Goal: Task Accomplishment & Management: Manage account settings

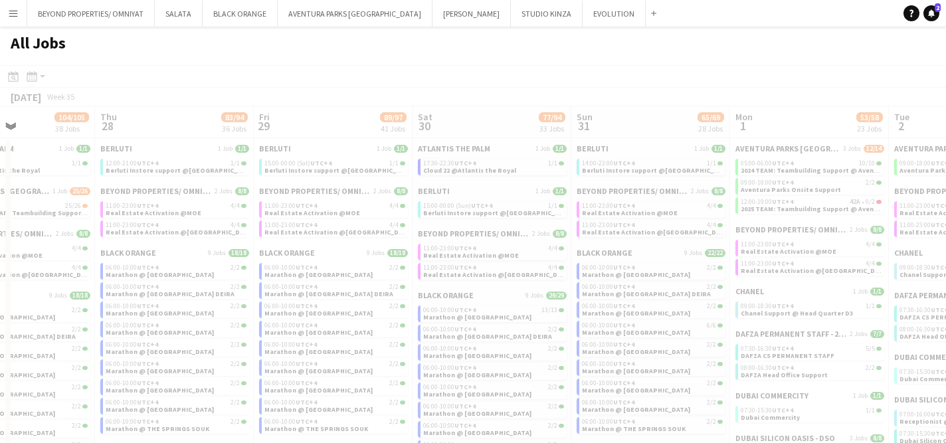
scroll to position [0, 383]
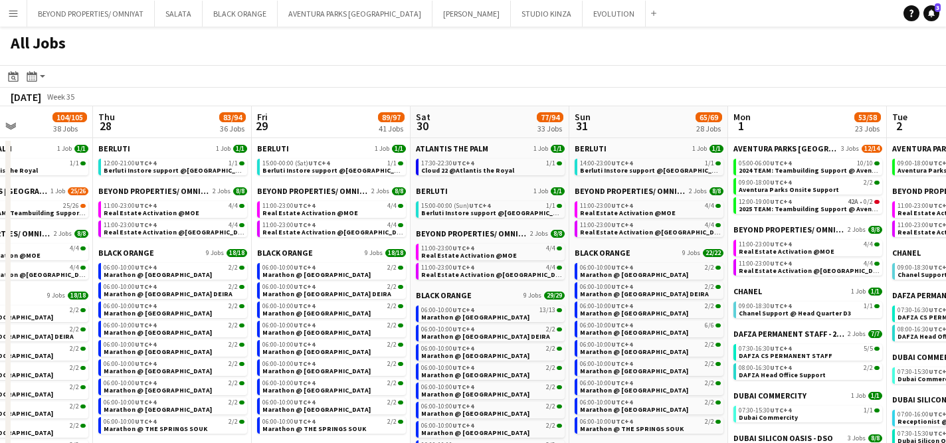
click at [19, 18] on button "Menu" at bounding box center [13, 13] width 27 height 27
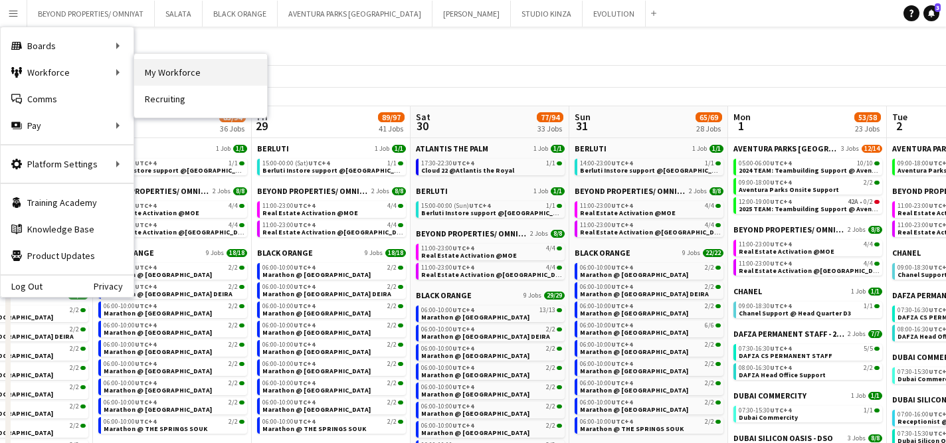
click at [187, 72] on link "My Workforce" at bounding box center [200, 72] width 133 height 27
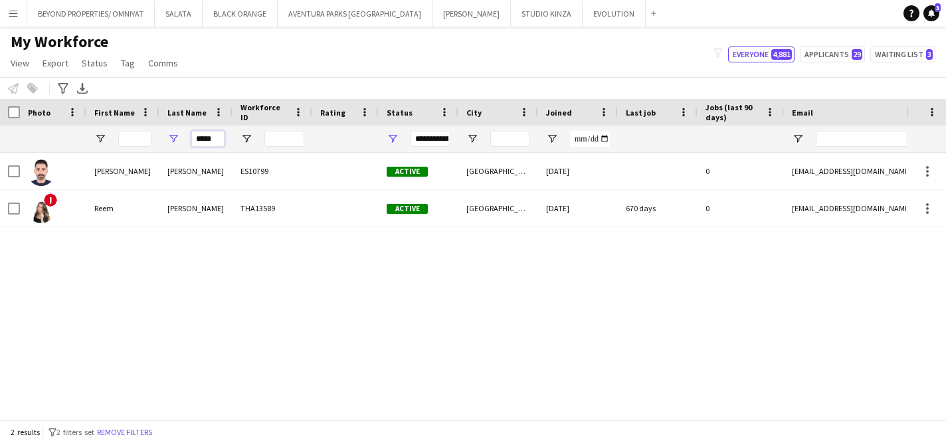
drag, startPoint x: 219, startPoint y: 138, endPoint x: 183, endPoint y: 138, distance: 35.9
click at [183, 138] on div "*****" at bounding box center [195, 139] width 73 height 27
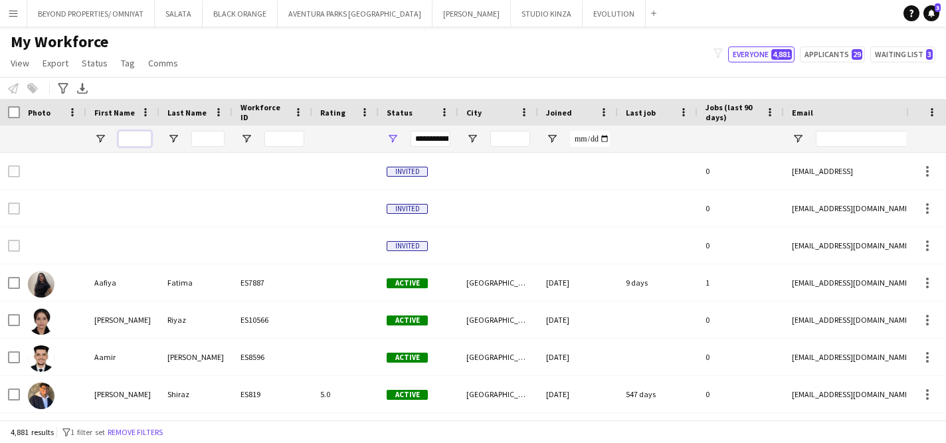
click at [144, 136] on input "First Name Filter Input" at bounding box center [134, 139] width 33 height 16
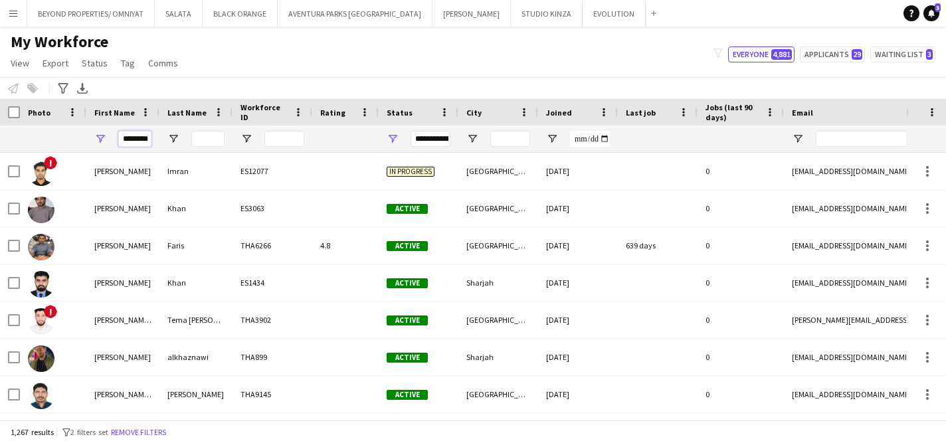
scroll to position [0, 3]
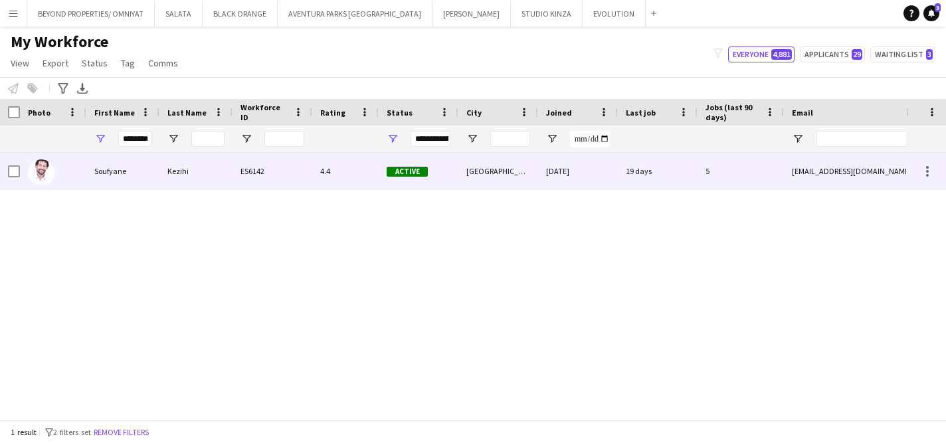
click at [104, 171] on div "Soufyane" at bounding box center [122, 171] width 73 height 37
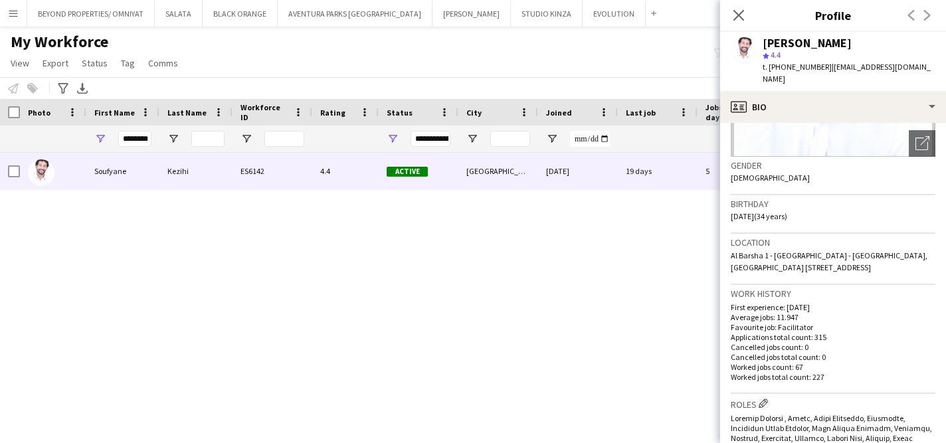
scroll to position [183, 0]
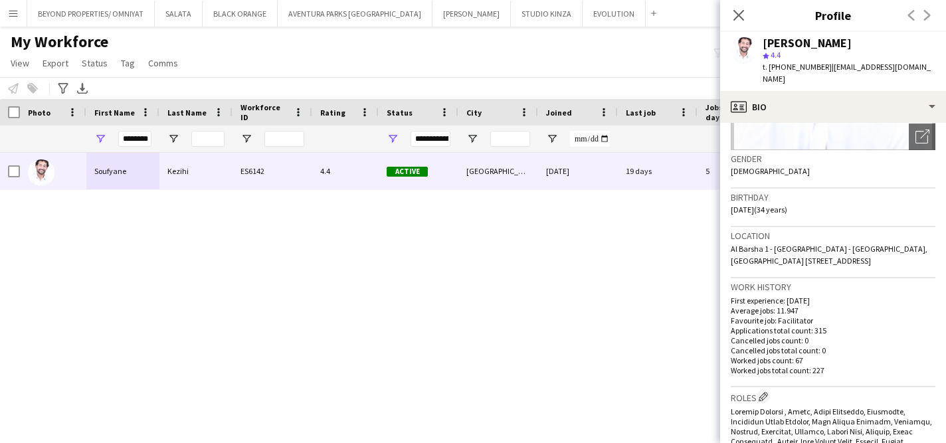
drag, startPoint x: 732, startPoint y: 237, endPoint x: 837, endPoint y: 252, distance: 106.8
click at [837, 252] on span "Al Barsha 1 - Dubai - United Arab Emirates, Building Alwaled 4 f304 street 11 A…" at bounding box center [829, 255] width 197 height 22
copy span "Al Barsha 1 - Dubai - United Arab Emirates, Building Alwaled 4 f304 street 11 A…"
click at [138, 138] on input "********" at bounding box center [134, 139] width 33 height 16
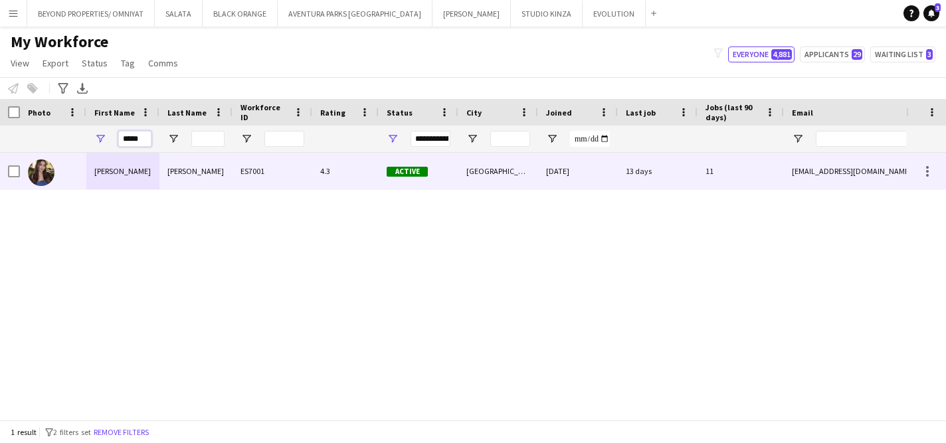
type input "*****"
click at [128, 180] on div "Hagar" at bounding box center [122, 171] width 73 height 37
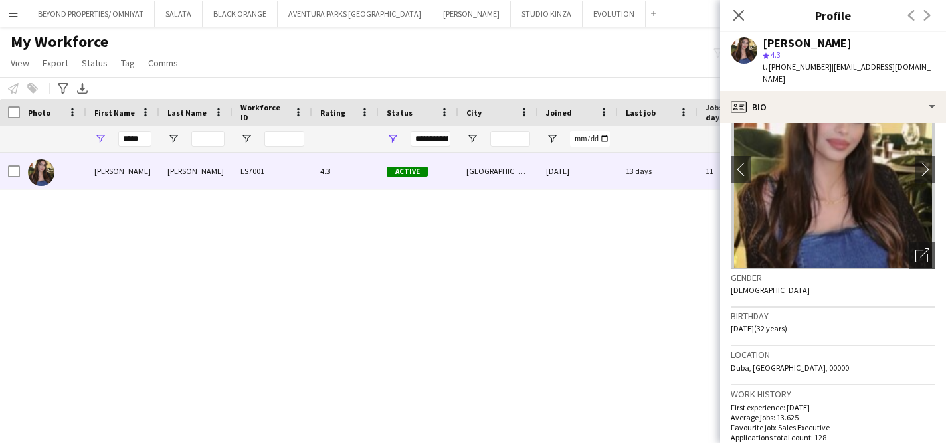
scroll to position [0, 0]
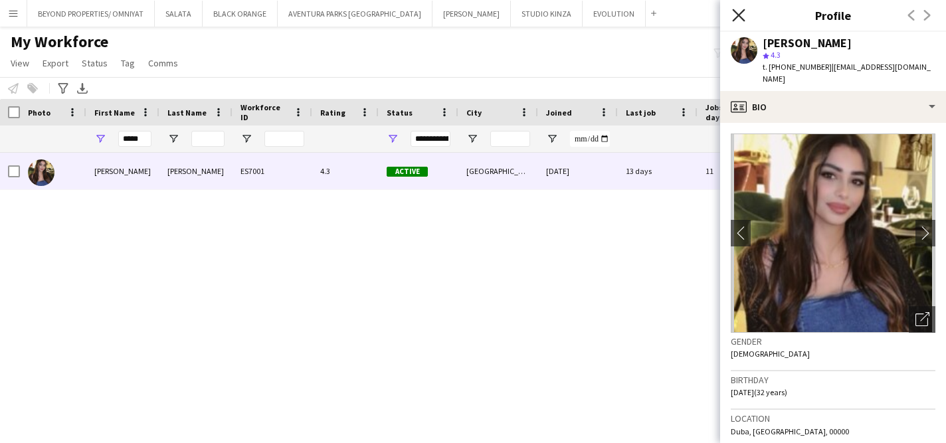
click at [736, 15] on icon "Close pop-in" at bounding box center [738, 15] width 13 height 13
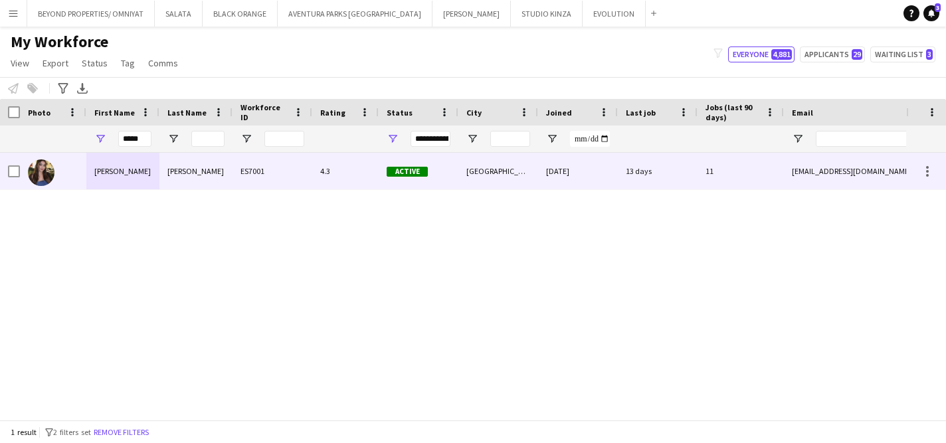
click at [126, 169] on div "Hagar" at bounding box center [122, 171] width 73 height 37
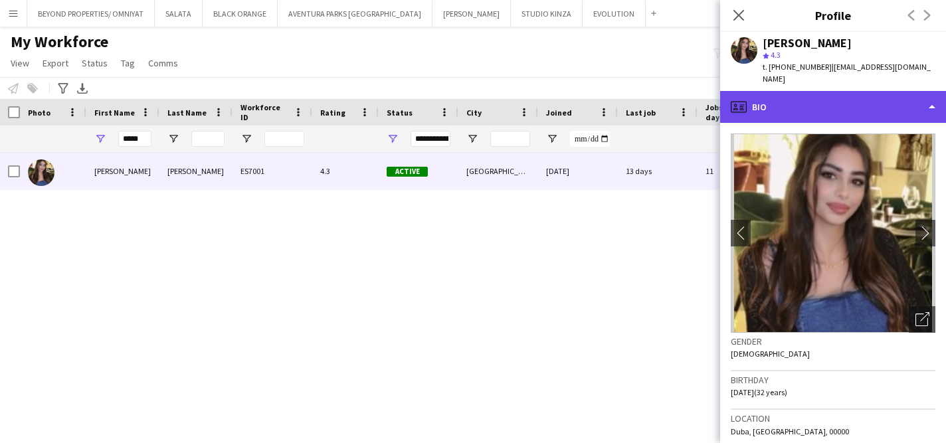
click at [827, 106] on div "profile Bio" at bounding box center [833, 107] width 226 height 32
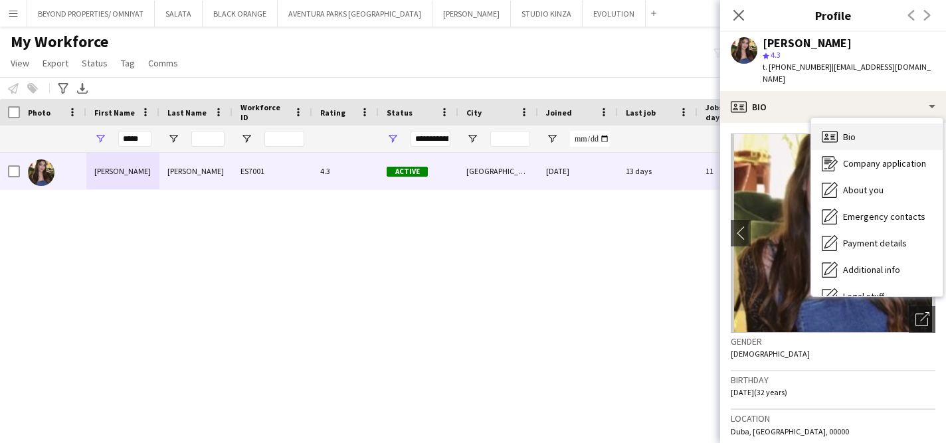
click at [863, 125] on div "Bio Bio" at bounding box center [877, 137] width 132 height 27
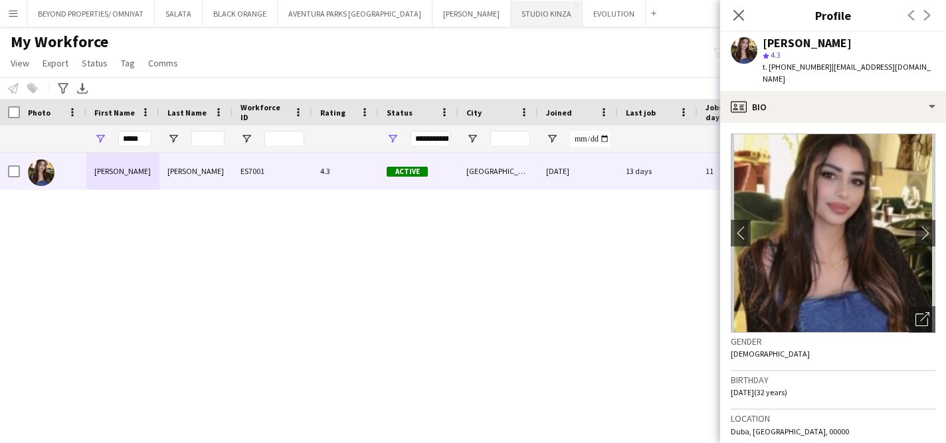
click at [511, 20] on button "STUDIO KINZA Close" at bounding box center [547, 14] width 72 height 26
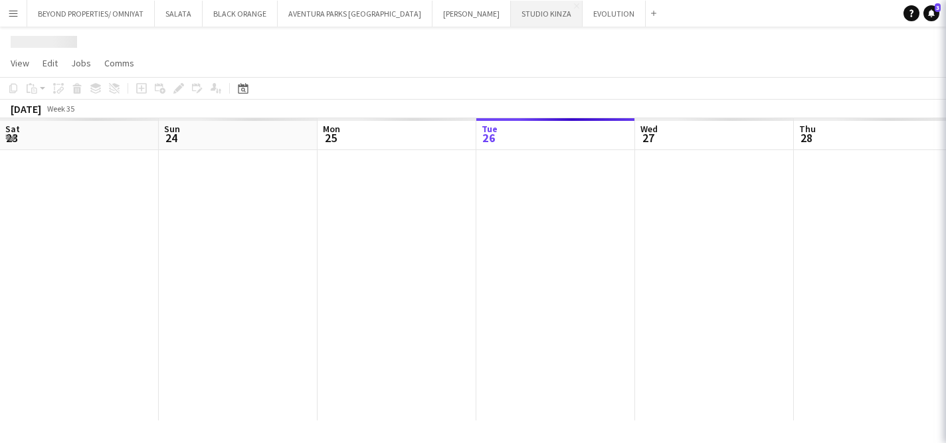
scroll to position [0, 318]
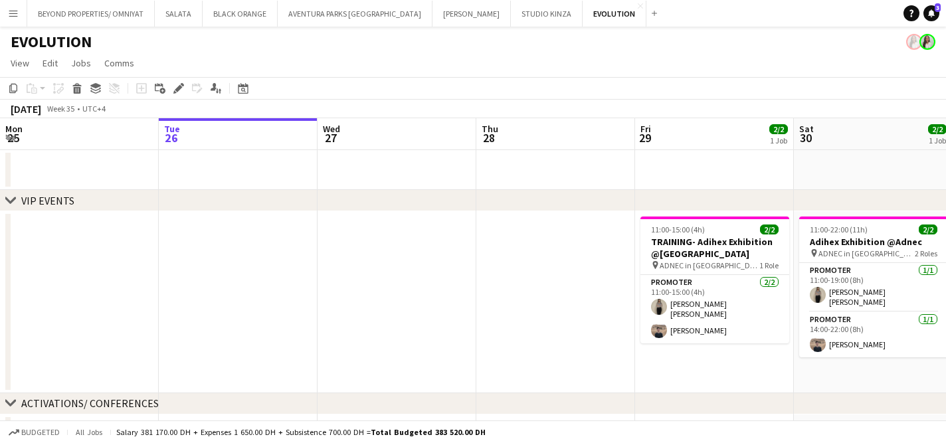
scroll to position [0, 457]
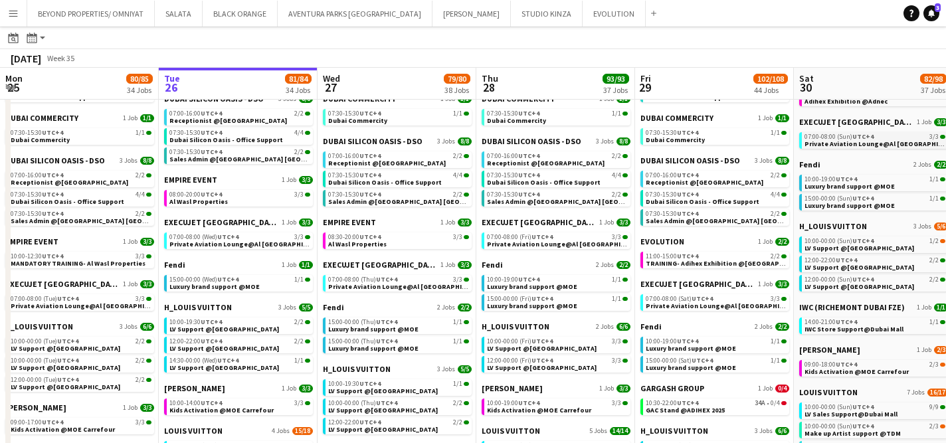
scroll to position [0, 382]
